Goal: Contribute content: Add original content to the website for others to see

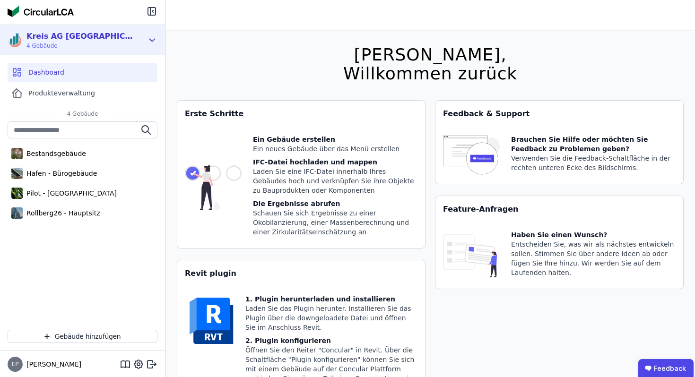
click at [81, 41] on div "Kreis AG [GEOGRAPHIC_DATA]" at bounding box center [80, 36] width 109 height 11
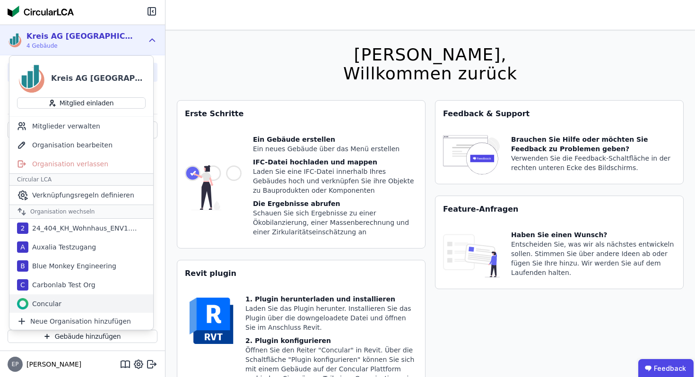
click at [64, 300] on div "Concular" at bounding box center [81, 304] width 144 height 19
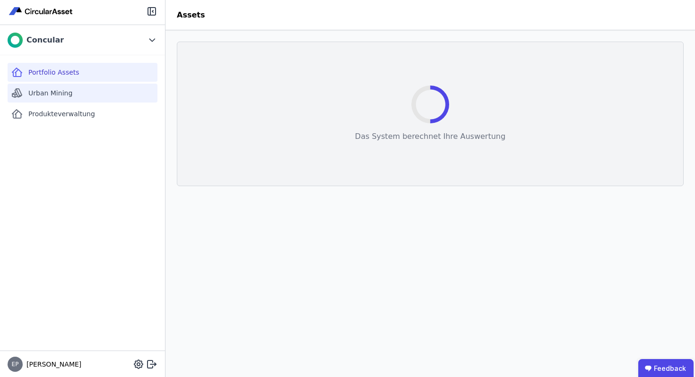
click at [54, 91] on span "Urban Mining" at bounding box center [50, 92] width 44 height 9
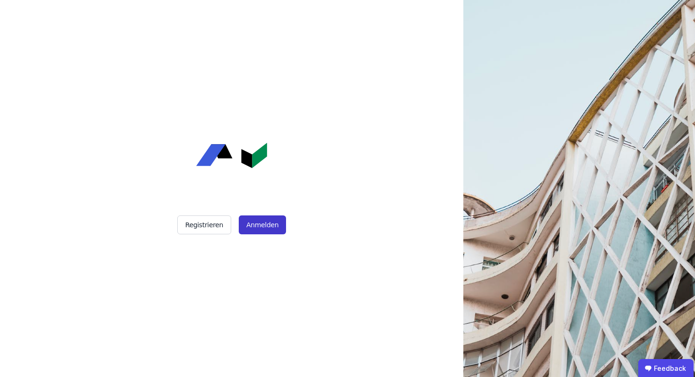
click at [264, 225] on button "Anmelden" at bounding box center [262, 225] width 47 height 19
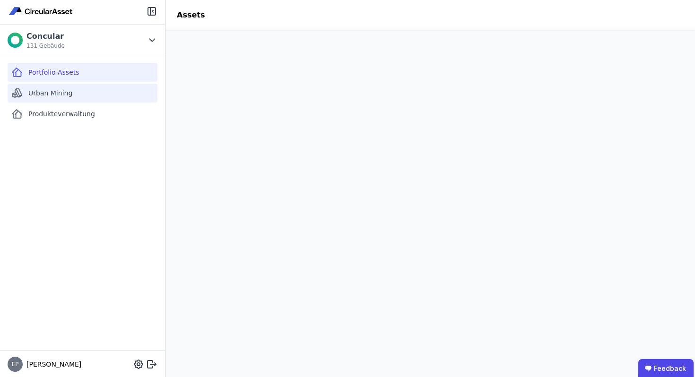
click at [52, 94] on span "Urban Mining" at bounding box center [50, 92] width 44 height 9
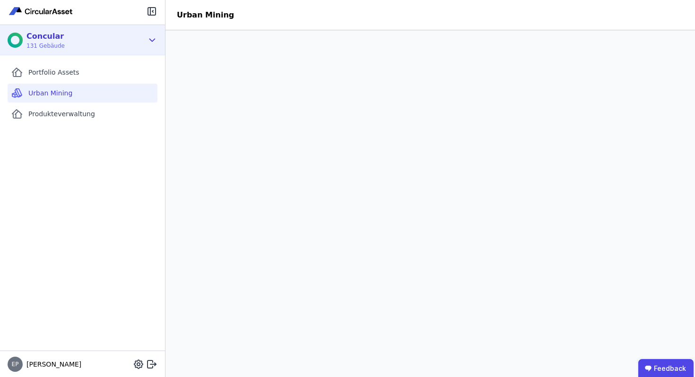
click at [115, 37] on div "Concular 131 Gebäude" at bounding box center [76, 40] width 136 height 19
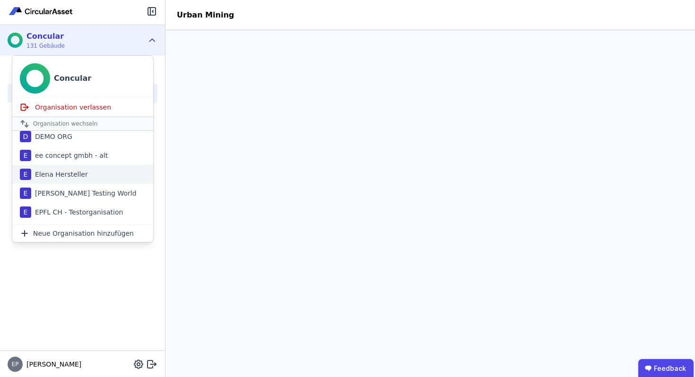
click at [74, 174] on div "Elena Hersteller" at bounding box center [59, 174] width 57 height 9
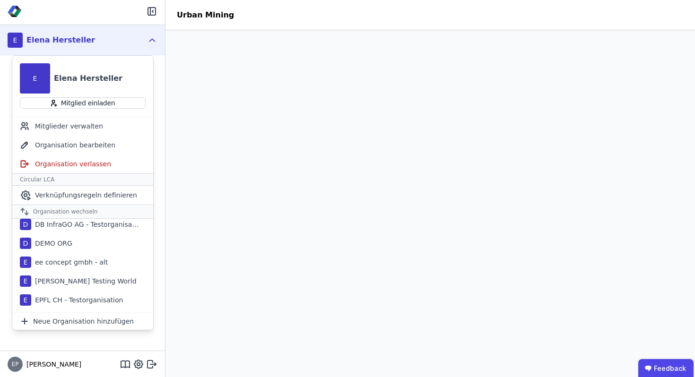
scroll to position [174, 0]
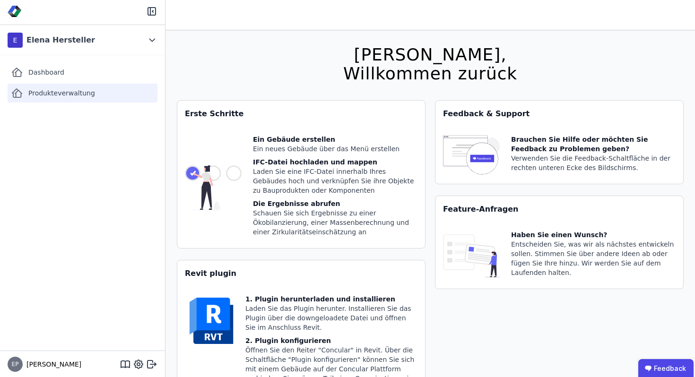
click at [63, 93] on span "Produkteverwaltung" at bounding box center [61, 92] width 67 height 9
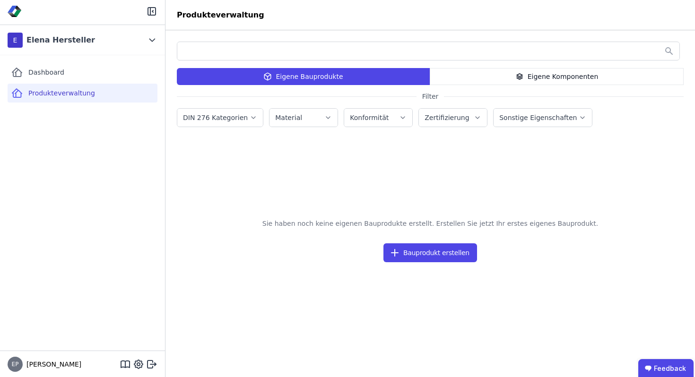
click at [493, 77] on div "Eigene Komponenten" at bounding box center [557, 76] width 254 height 17
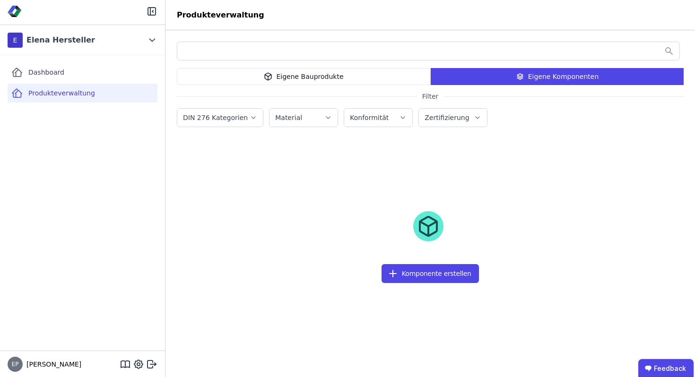
click at [362, 74] on div "Eigene Bauprodukte" at bounding box center [304, 76] width 254 height 17
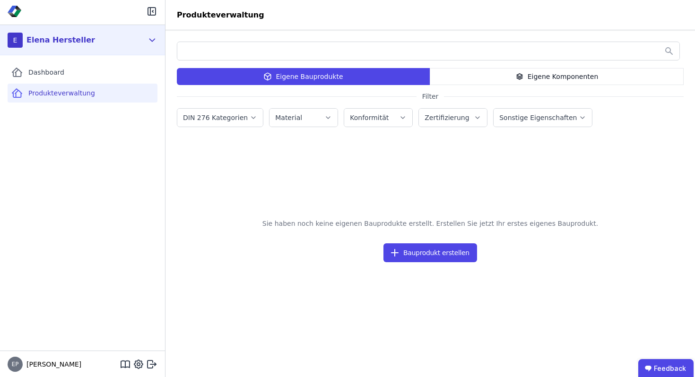
click at [93, 48] on div "E Elena Hersteller" at bounding box center [76, 40] width 136 height 19
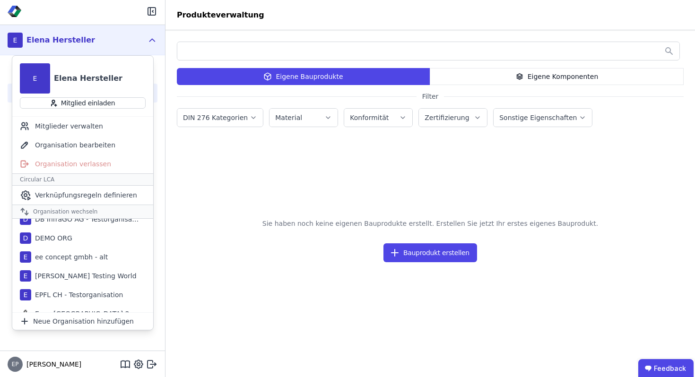
scroll to position [146, 0]
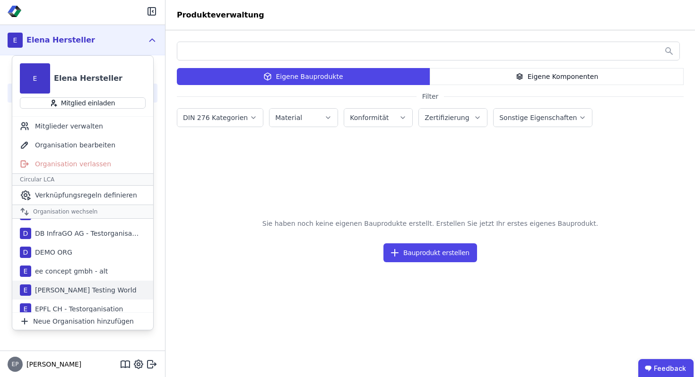
click at [80, 291] on div "[PERSON_NAME] Testing World" at bounding box center [83, 290] width 105 height 9
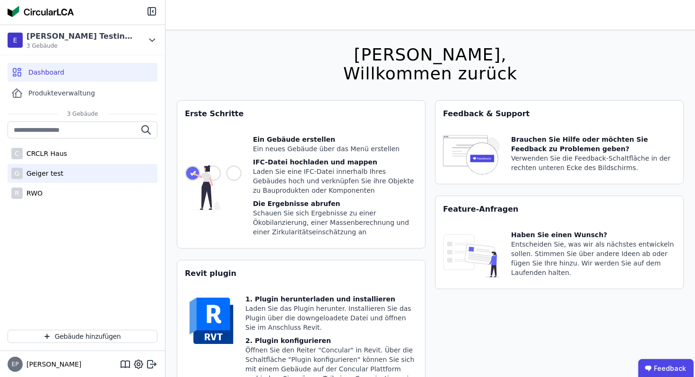
click at [59, 173] on div "Geiger test" at bounding box center [43, 173] width 41 height 9
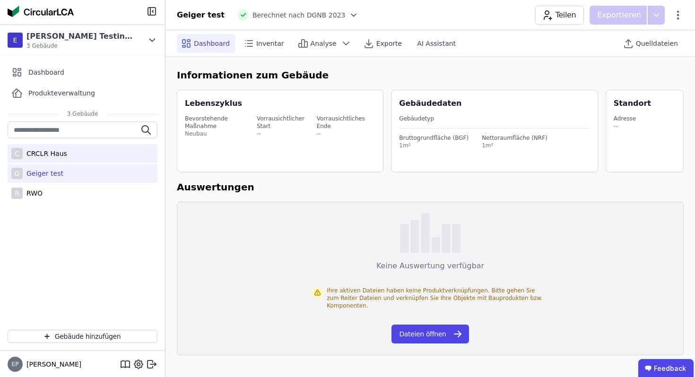
click at [62, 152] on div "CRCLR Haus" at bounding box center [45, 153] width 44 height 9
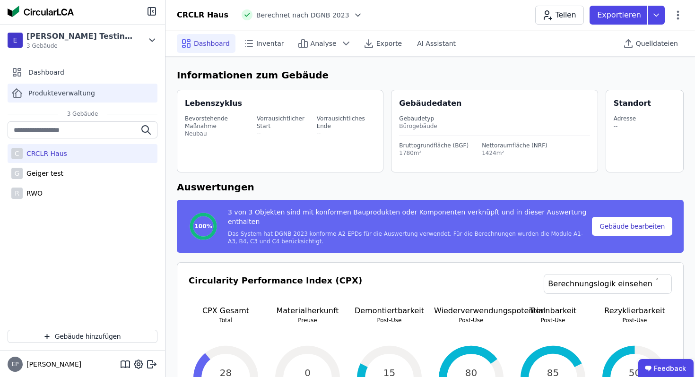
click at [50, 98] on div "Produkteverwaltung" at bounding box center [83, 93] width 150 height 19
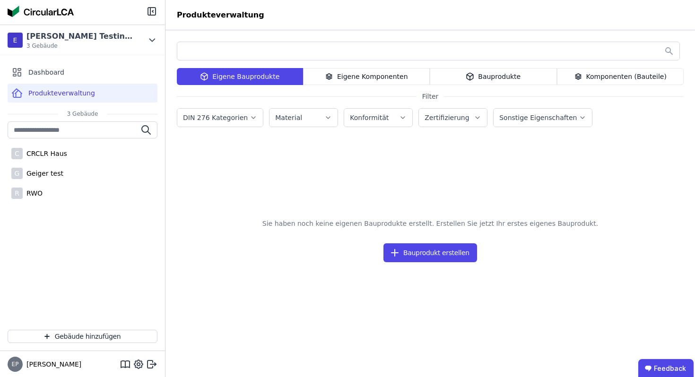
click at [351, 74] on div "Eigene Komponenten" at bounding box center [366, 76] width 127 height 17
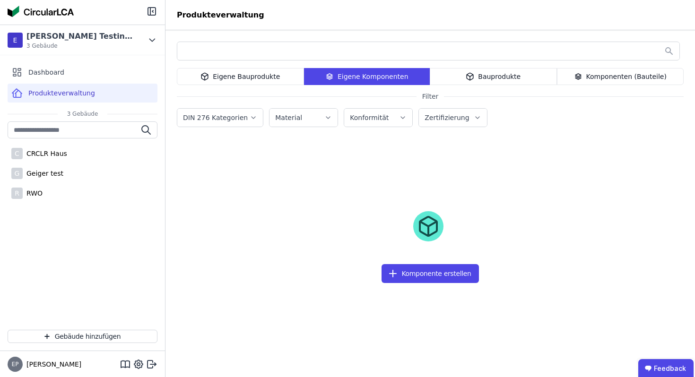
click at [249, 79] on div "Eigene Bauprodukte" at bounding box center [240, 76] width 127 height 17
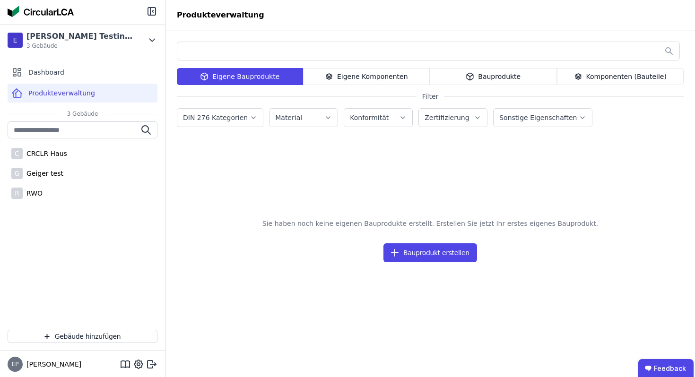
click at [503, 74] on div "Bauprodukte" at bounding box center [493, 76] width 127 height 17
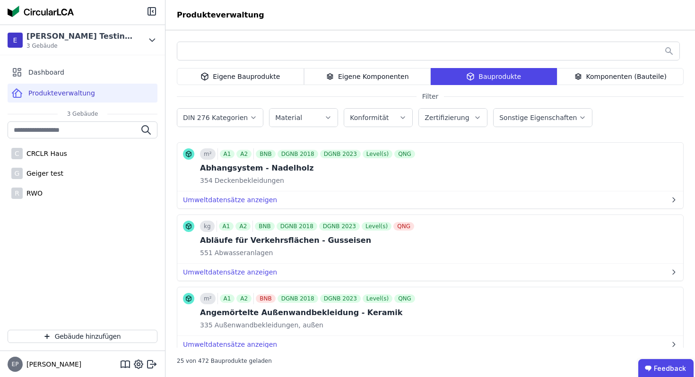
scroll to position [210, 0]
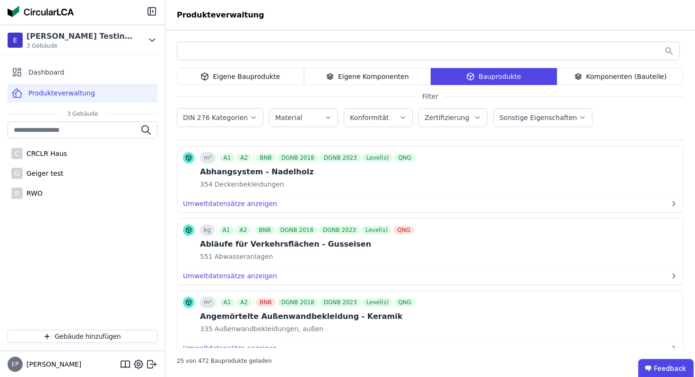
click at [280, 77] on div "Eigene Bauprodukte" at bounding box center [240, 76] width 127 height 17
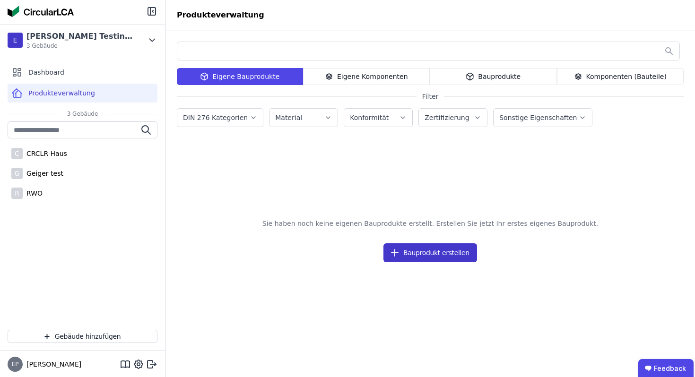
click at [427, 253] on button "Bauprodukt erstellen" at bounding box center [431, 253] width 94 height 19
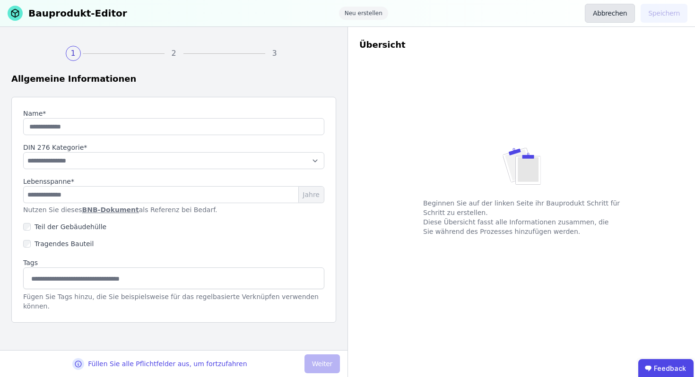
click at [601, 16] on button "Abbrechen" at bounding box center [610, 13] width 50 height 19
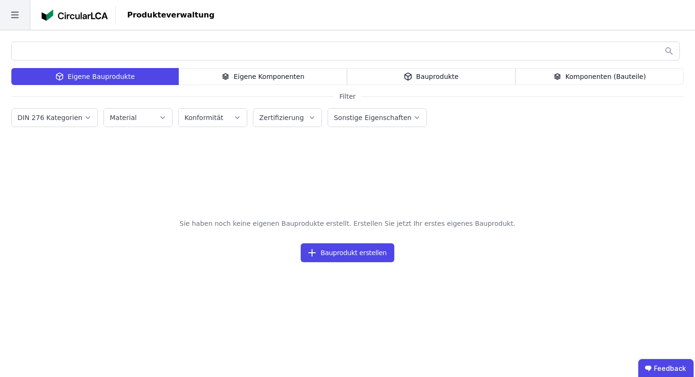
click at [18, 13] on icon at bounding box center [15, 15] width 30 height 30
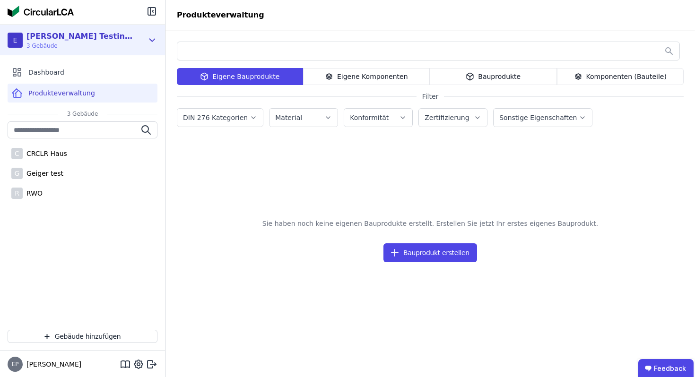
click at [76, 34] on div "[PERSON_NAME] Testing World" at bounding box center [80, 36] width 109 height 11
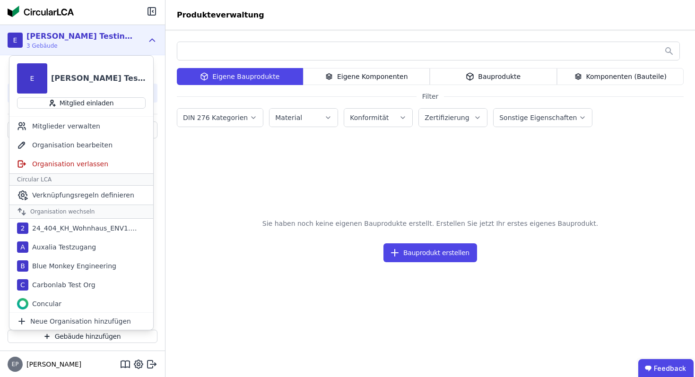
click at [83, 35] on div "[PERSON_NAME] Testing World" at bounding box center [80, 36] width 109 height 11
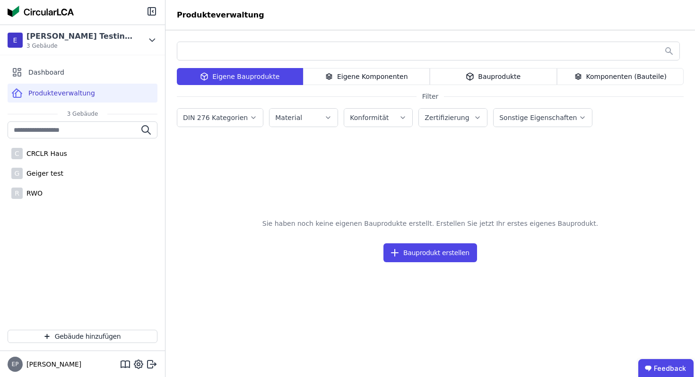
click at [499, 72] on div "Bauprodukte" at bounding box center [493, 76] width 127 height 17
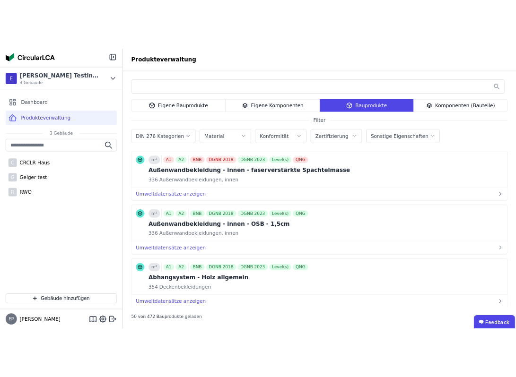
scroll to position [1663, 0]
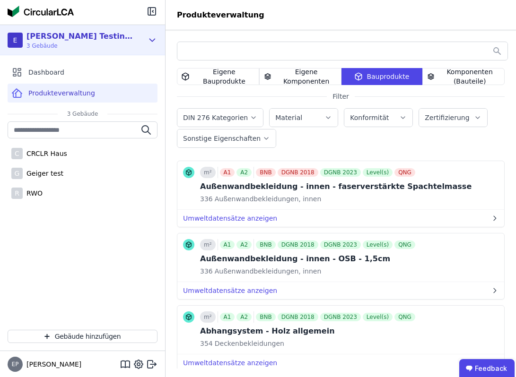
click at [79, 38] on div "[PERSON_NAME] Testing World" at bounding box center [80, 36] width 109 height 11
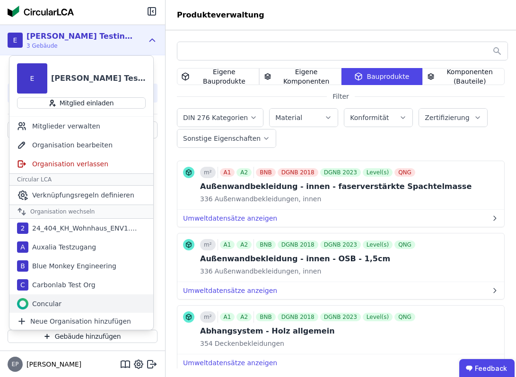
click at [69, 298] on div "Concular" at bounding box center [81, 304] width 144 height 19
